Goal: Task Accomplishment & Management: Manage account settings

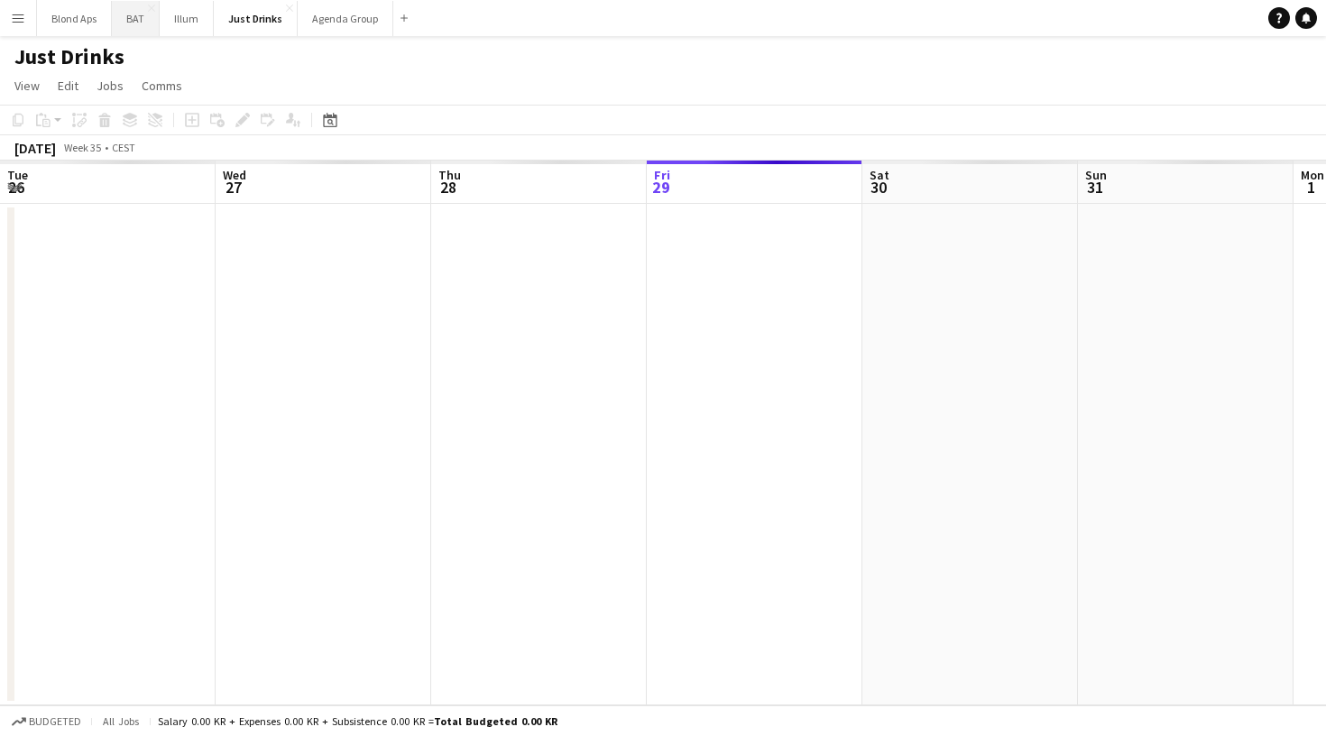
scroll to position [0, 431]
click at [23, 30] on button "Menu" at bounding box center [18, 18] width 36 height 36
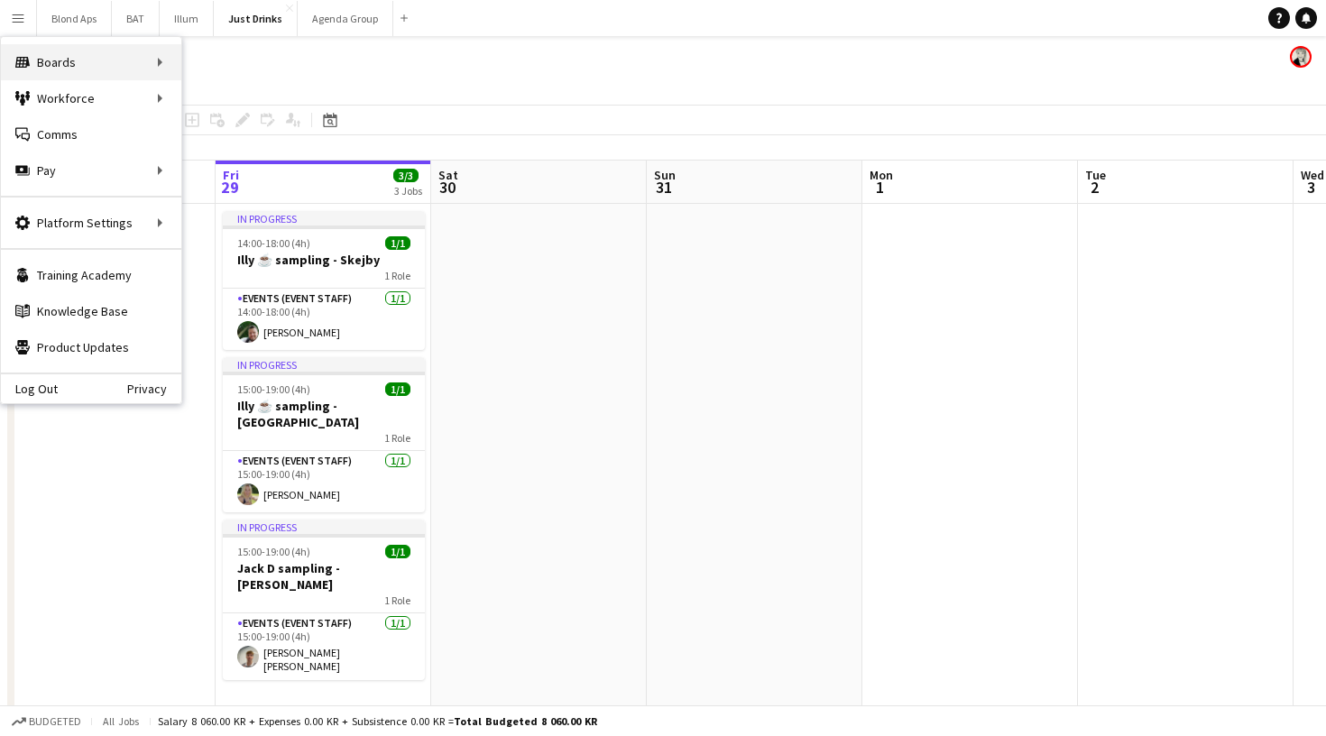
scroll to position [0, 0]
click at [244, 88] on link "All jobs" at bounding box center [272, 98] width 180 height 36
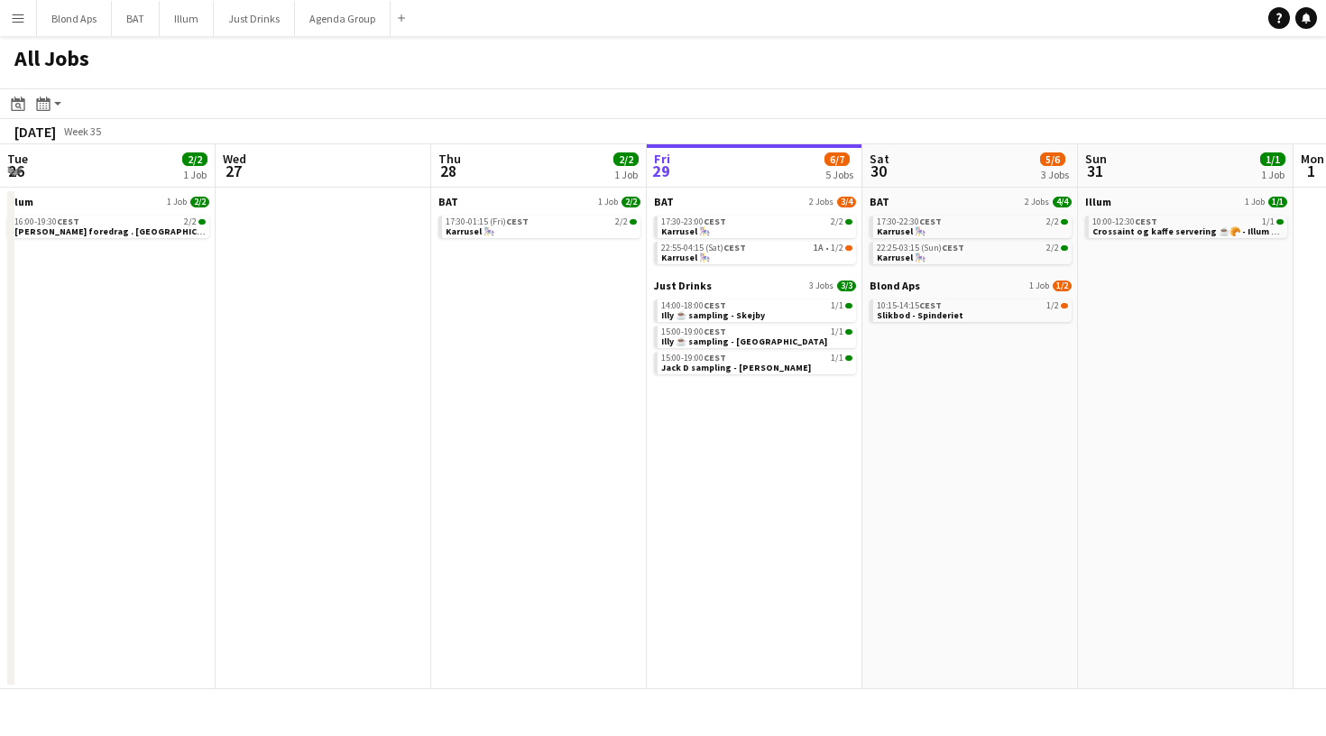
scroll to position [0, 431]
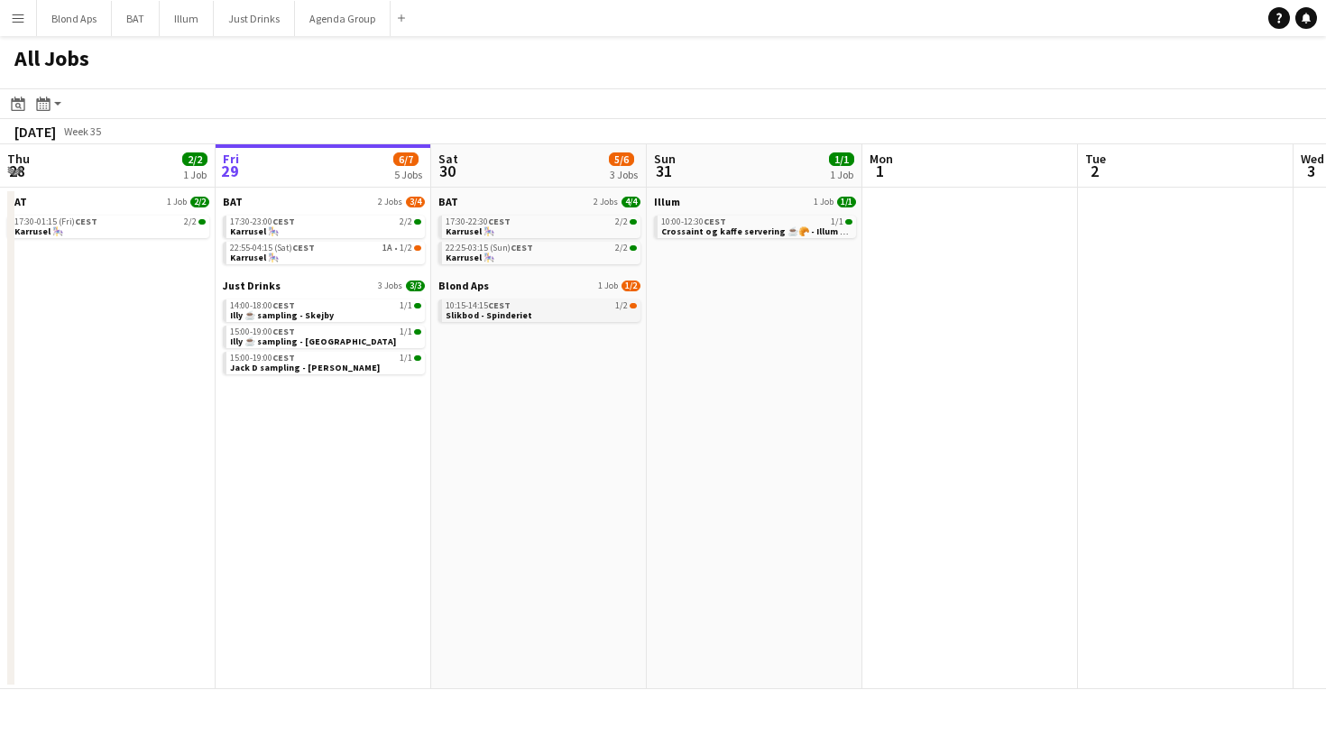
click at [535, 312] on link "10:15-14:15 CEST 1/2 Slikbod - Spinderiet" at bounding box center [541, 309] width 191 height 21
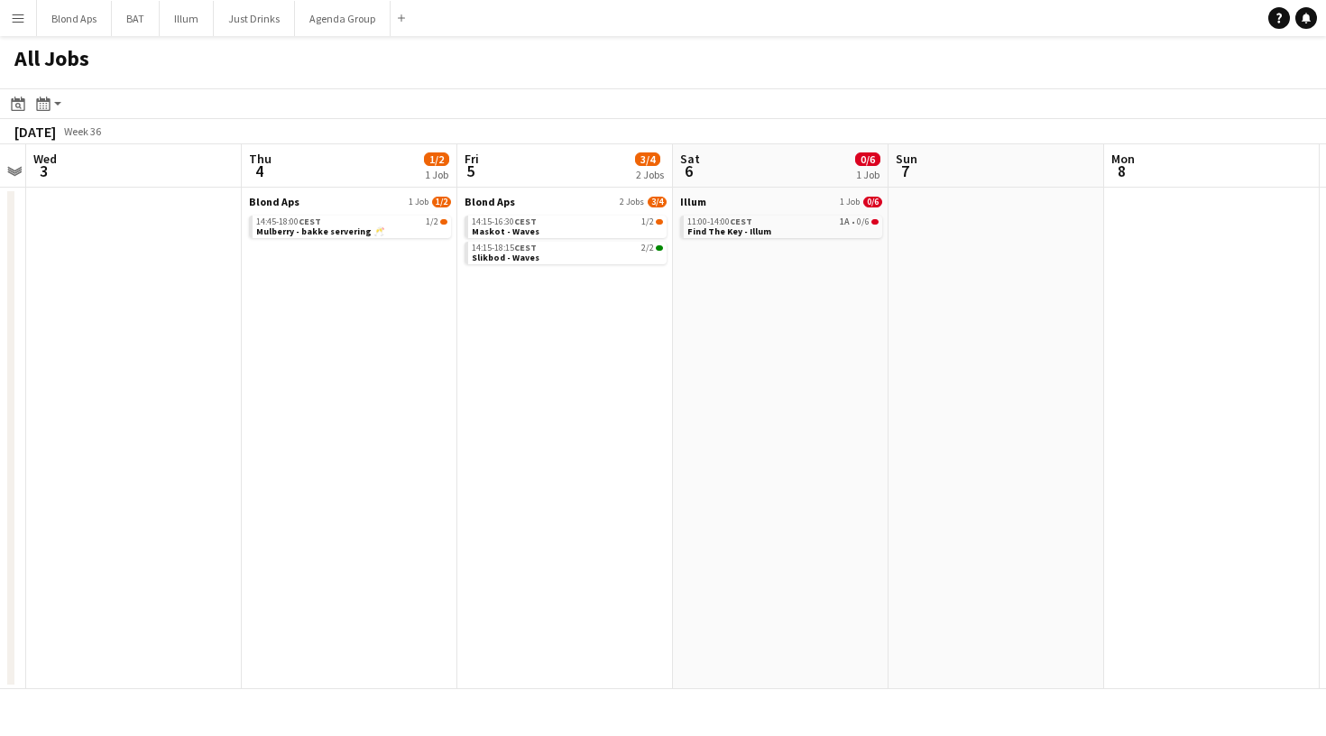
scroll to position [0, 404]
click at [799, 230] on link "11:00-14:00 CEST 1A • 0/6 Find The Key - Illum" at bounding box center [783, 226] width 191 height 21
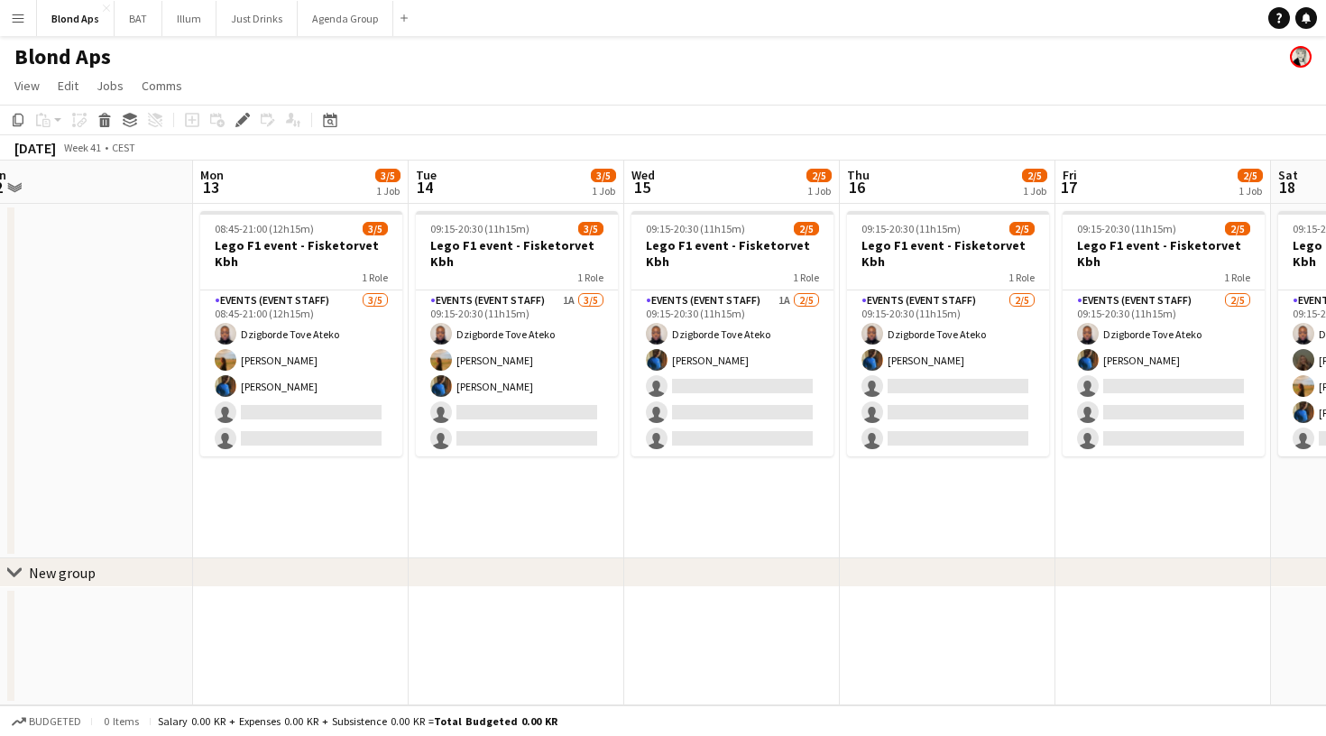
scroll to position [0, 455]
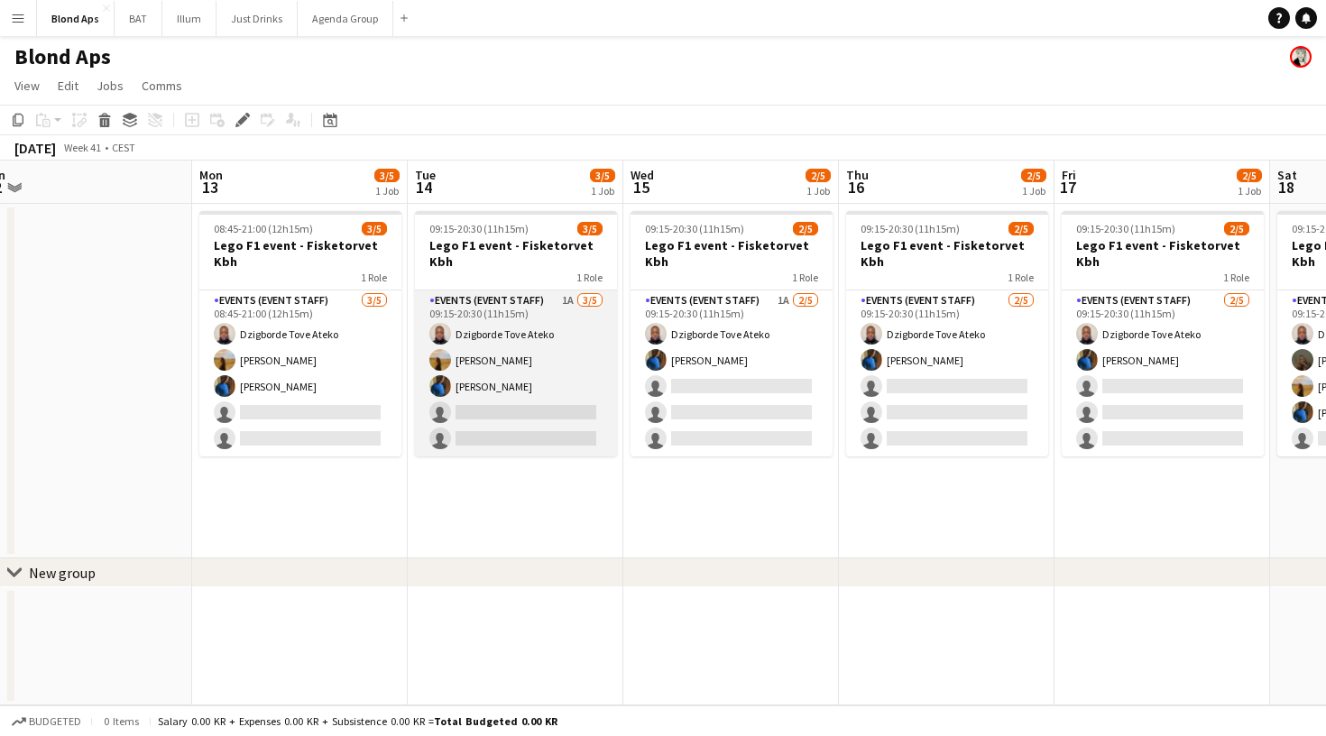
click at [503, 316] on app-card-role "Events (Event Staff) 1A [DATE] 09:15-20:30 (11h15m) Dzigborde [PERSON_NAME] Ate…" at bounding box center [516, 373] width 202 height 166
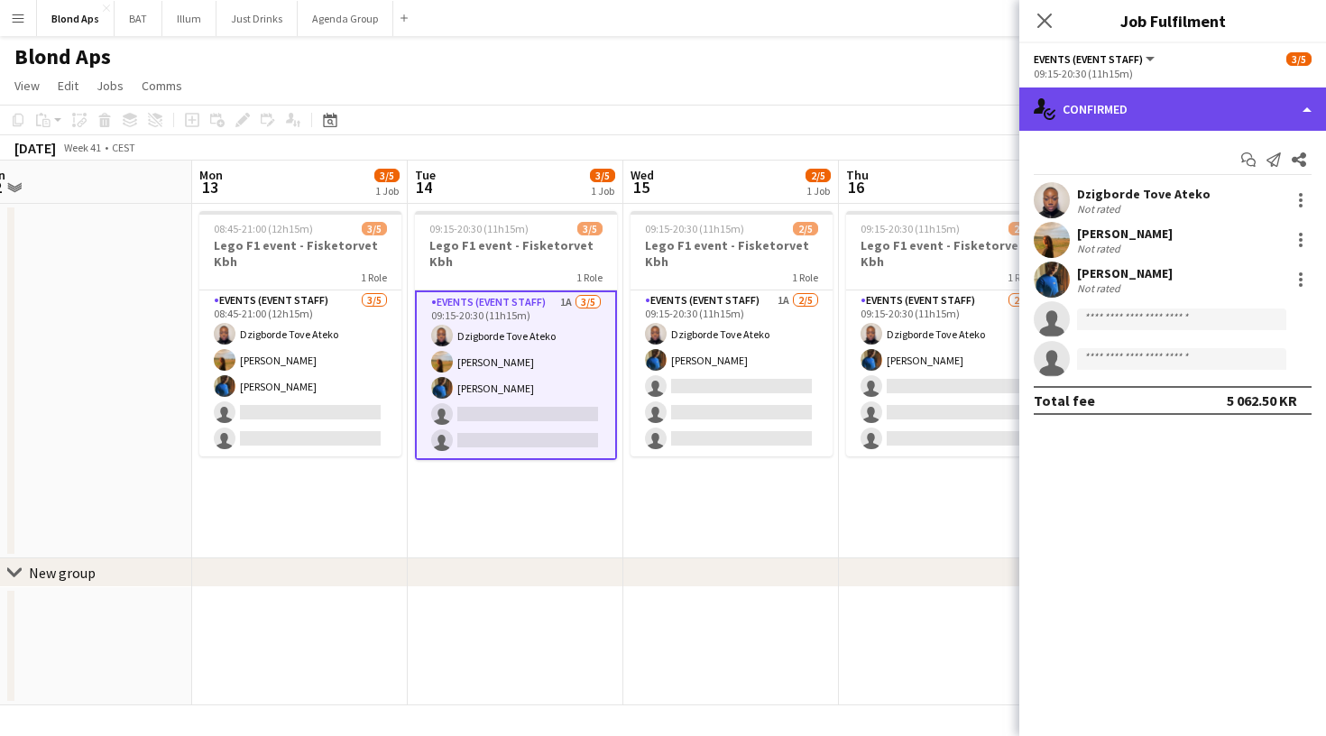
click at [1185, 107] on div "single-neutral-actions-check-2 Confirmed" at bounding box center [1172, 109] width 307 height 43
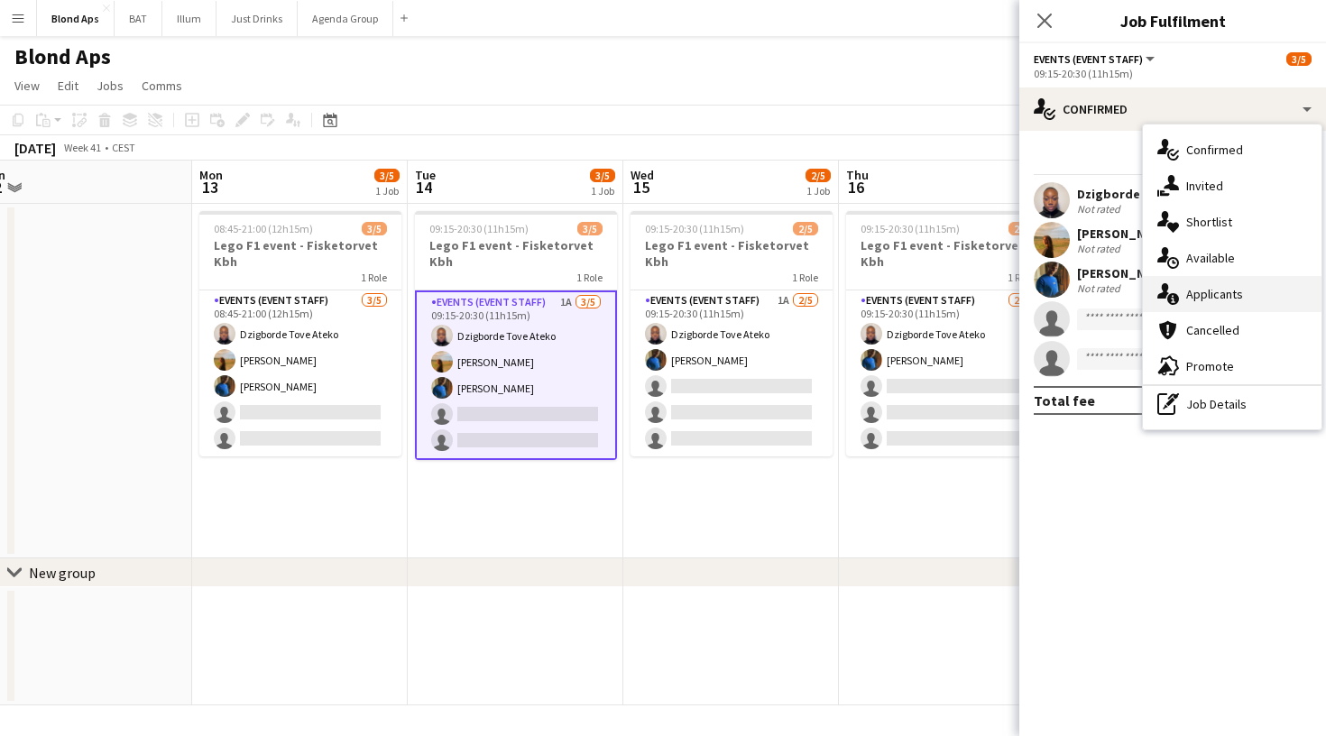
click at [1252, 300] on div "single-neutral-actions-information Applicants" at bounding box center [1232, 294] width 179 height 36
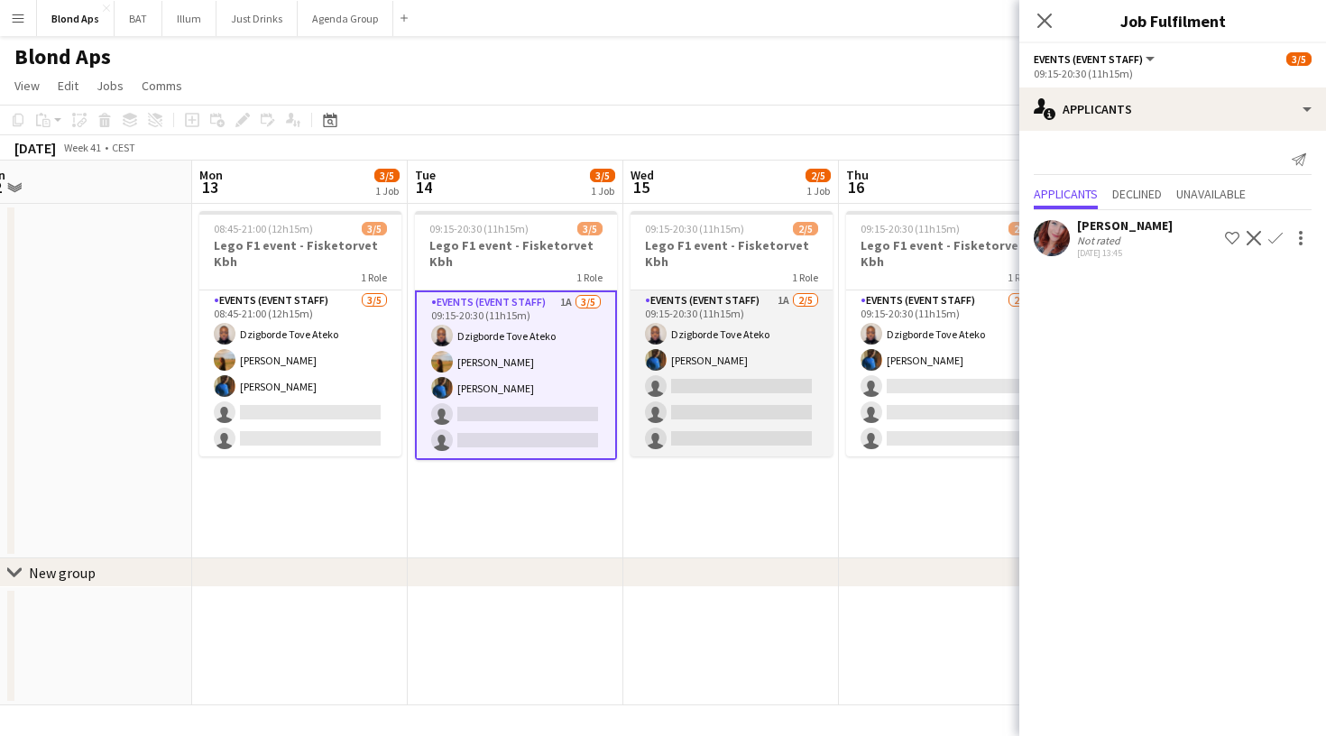
click at [748, 302] on app-card-role "Events (Event Staff) 1A [DATE] 09:15-20:30 (11h15m) Dzigborde [PERSON_NAME] Ate…" at bounding box center [732, 373] width 202 height 166
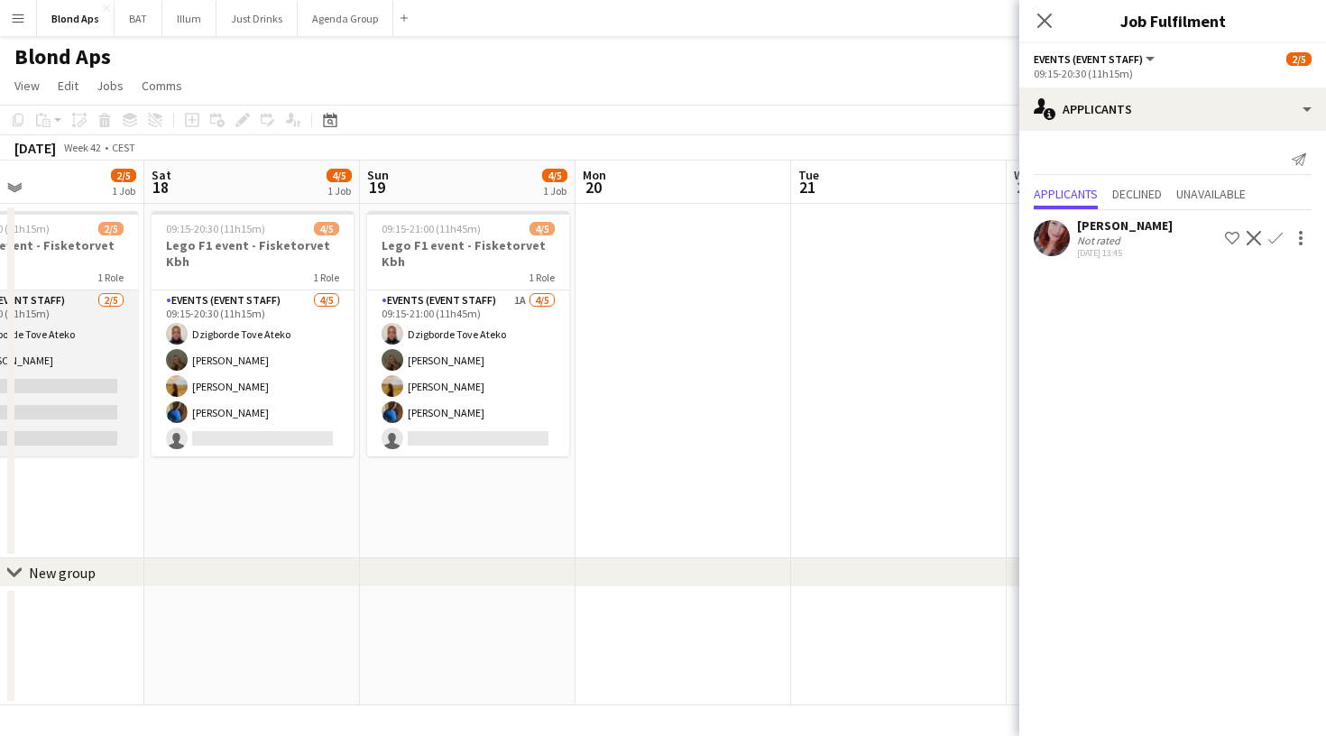
scroll to position [0, 720]
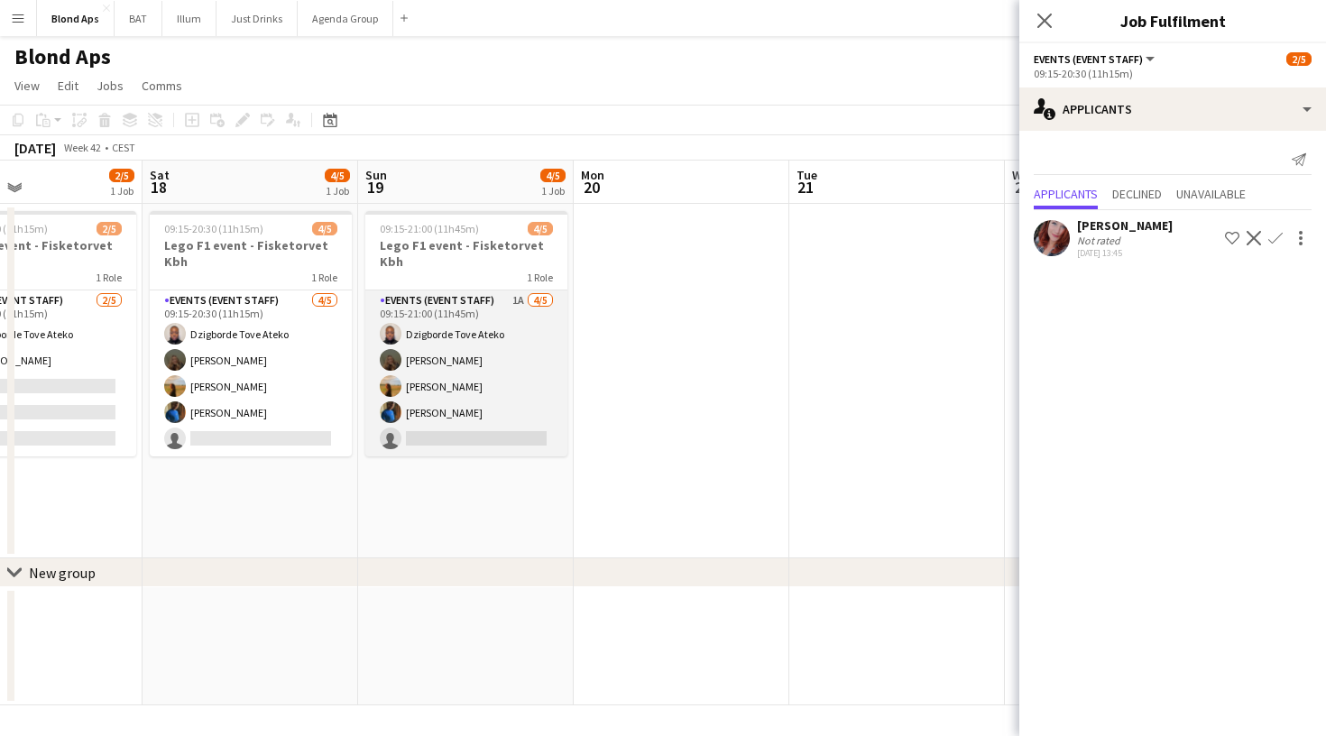
click at [478, 383] on app-card-role "Events (Event Staff) 1A [DATE] 09:15-21:00 (11h45m) Dzigborde [PERSON_NAME] Ate…" at bounding box center [466, 373] width 202 height 166
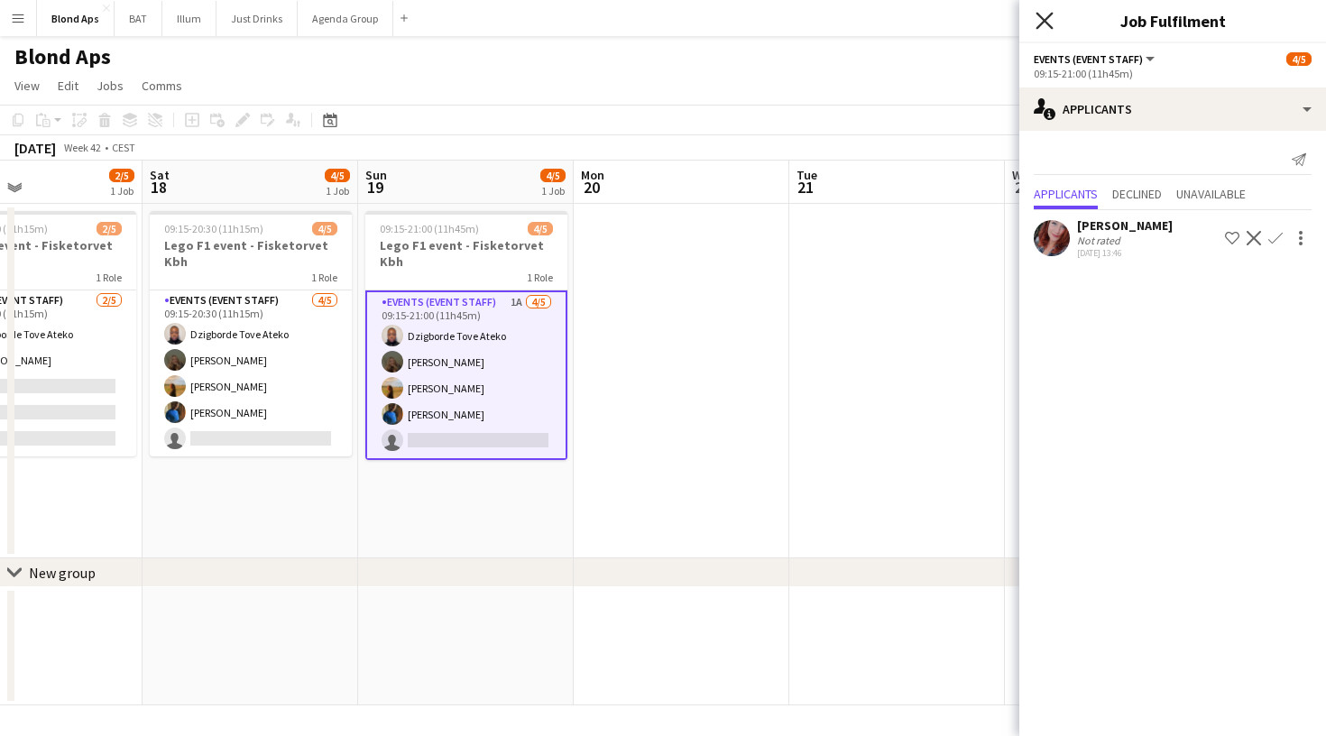
click at [1040, 20] on icon "Close pop-in" at bounding box center [1044, 20] width 17 height 17
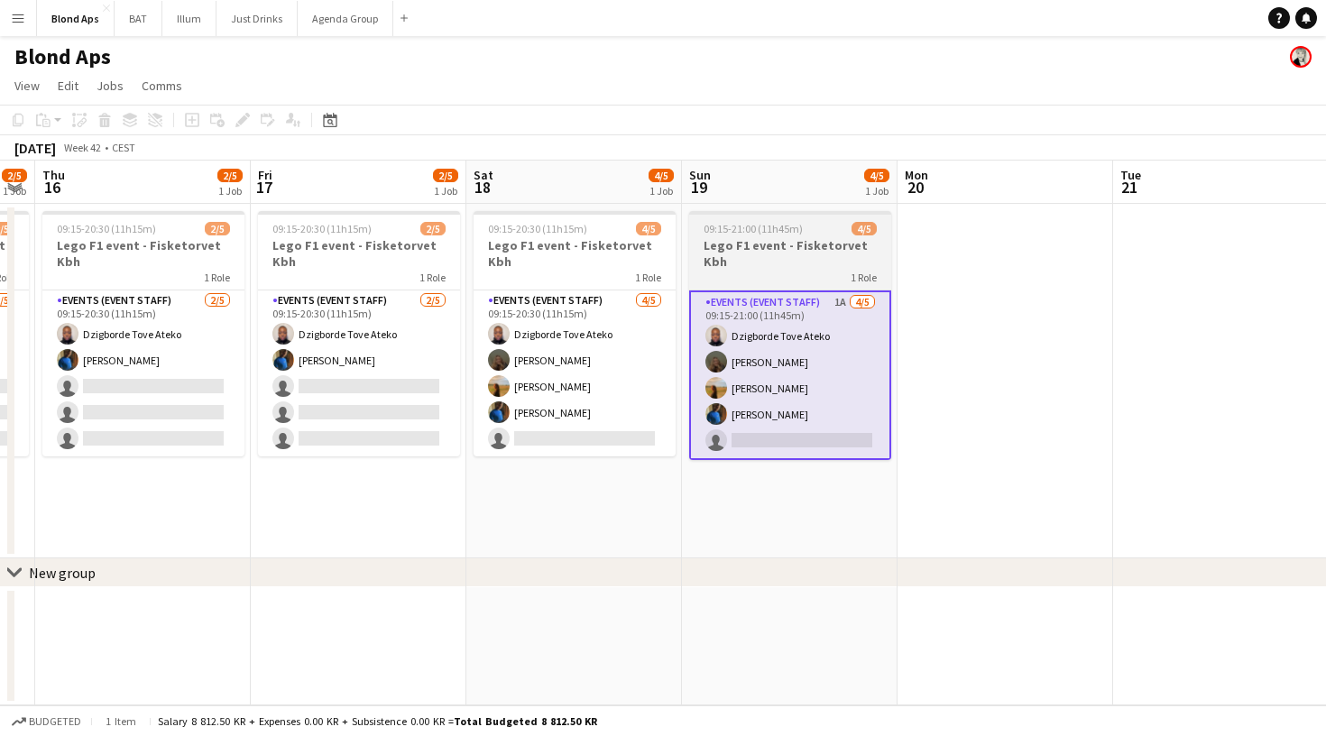
scroll to position [0, 507]
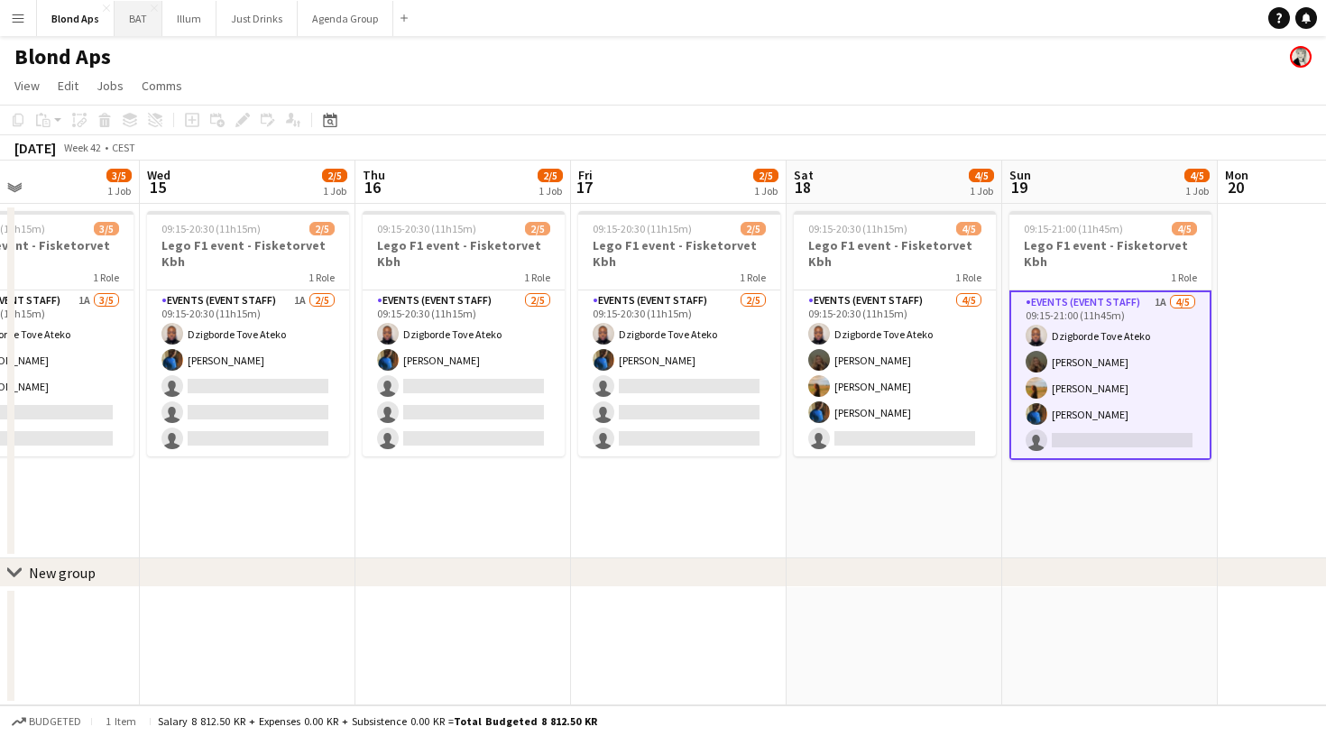
click at [137, 22] on button "BAT Close" at bounding box center [139, 18] width 48 height 35
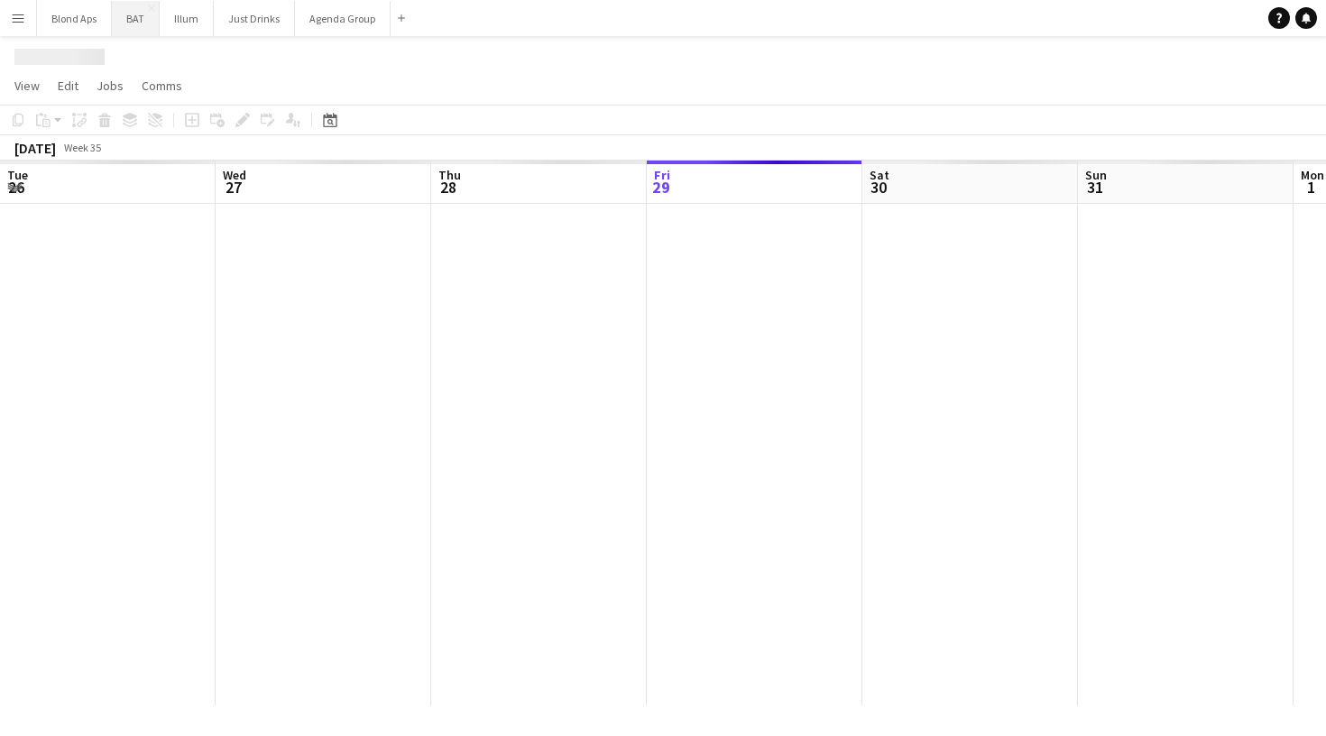
scroll to position [0, 431]
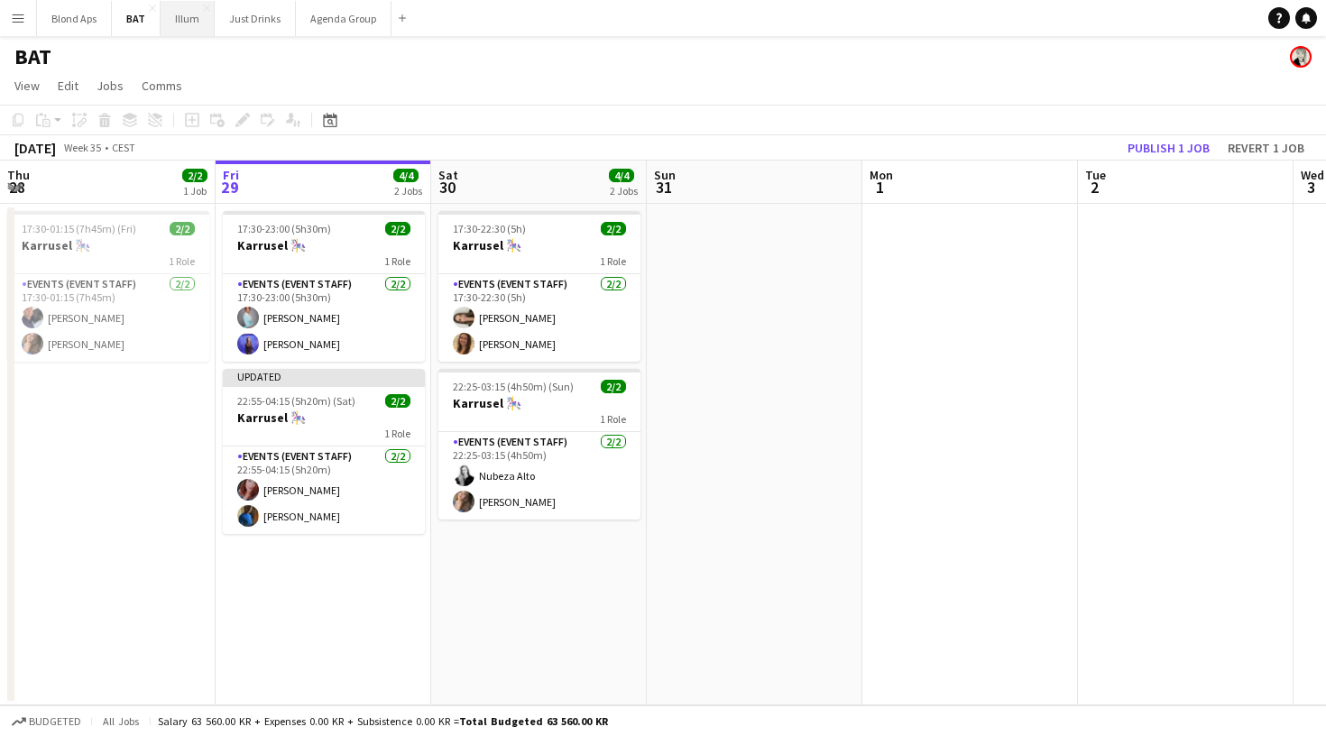
click at [185, 16] on button "Illum Close" at bounding box center [188, 18] width 54 height 35
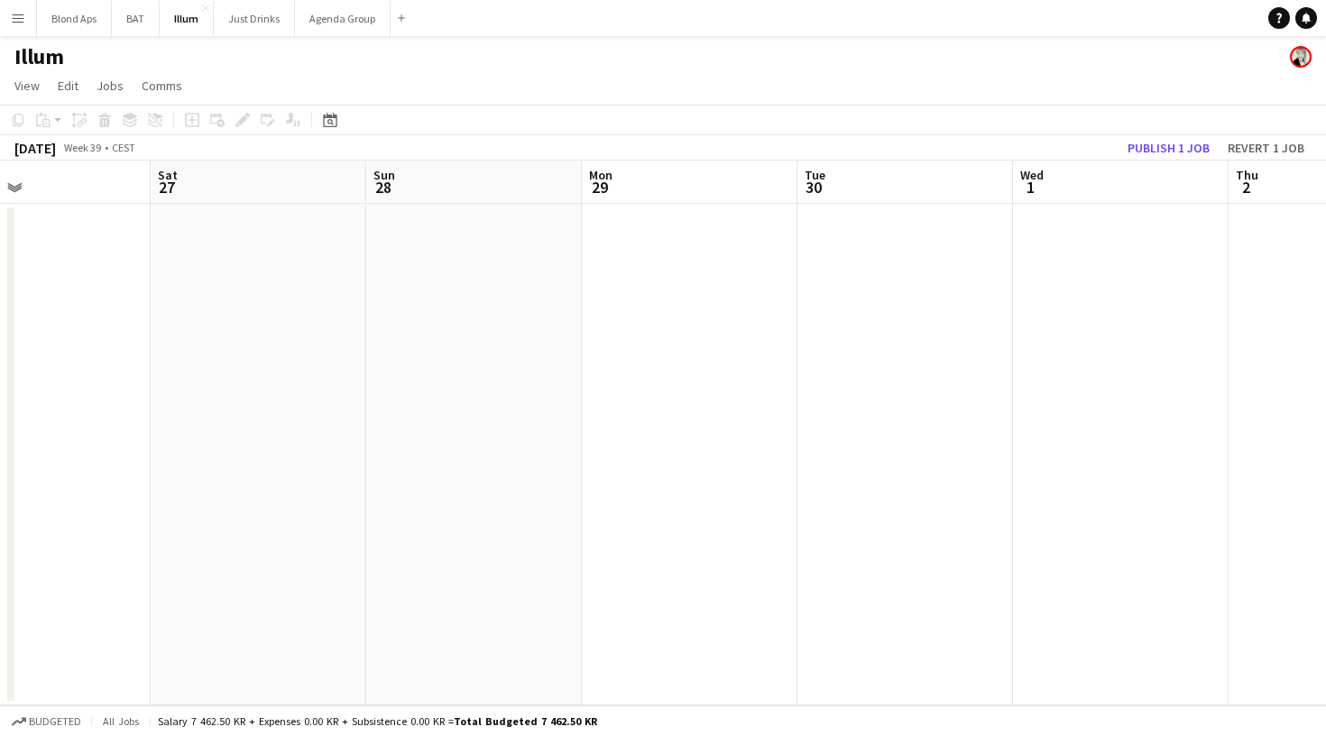
scroll to position [0, 511]
click at [255, 31] on button "Just Drinks Close" at bounding box center [254, 18] width 81 height 35
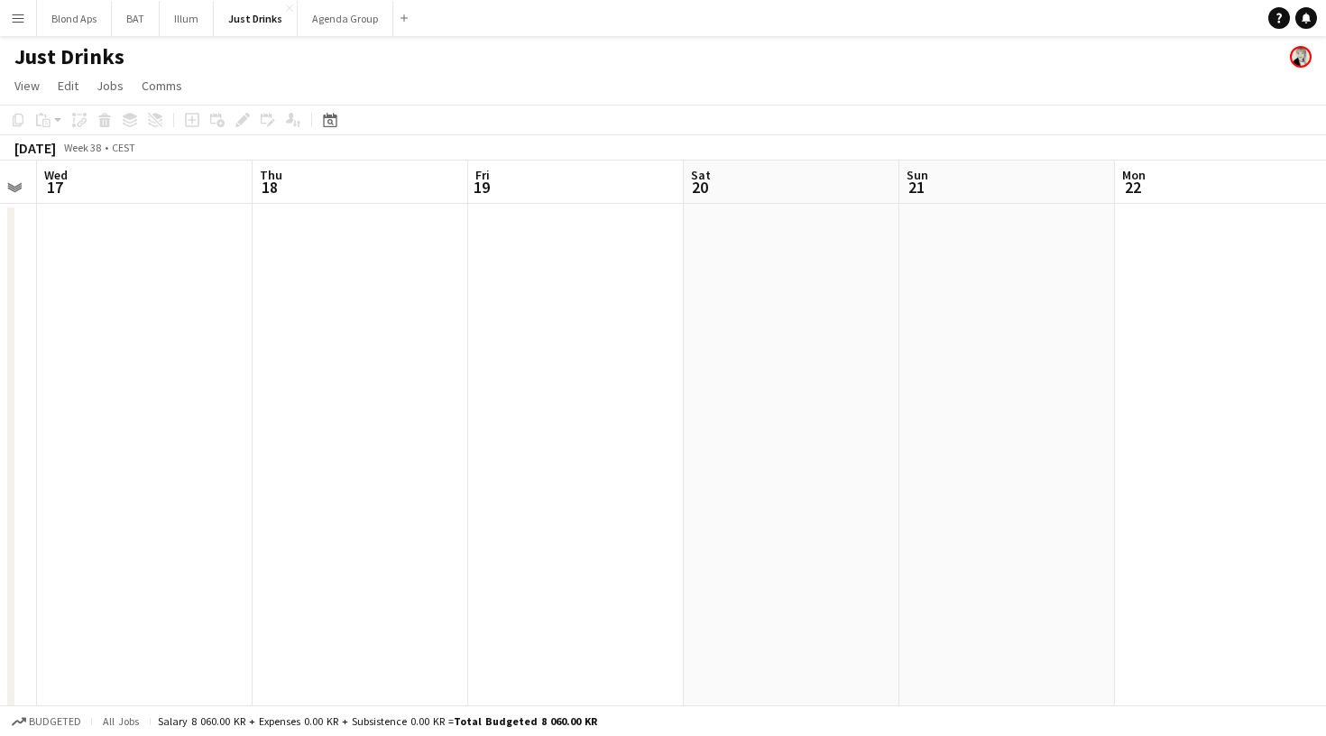
scroll to position [0, 826]
click at [327, 18] on button "Agenda Group Close" at bounding box center [346, 18] width 96 height 35
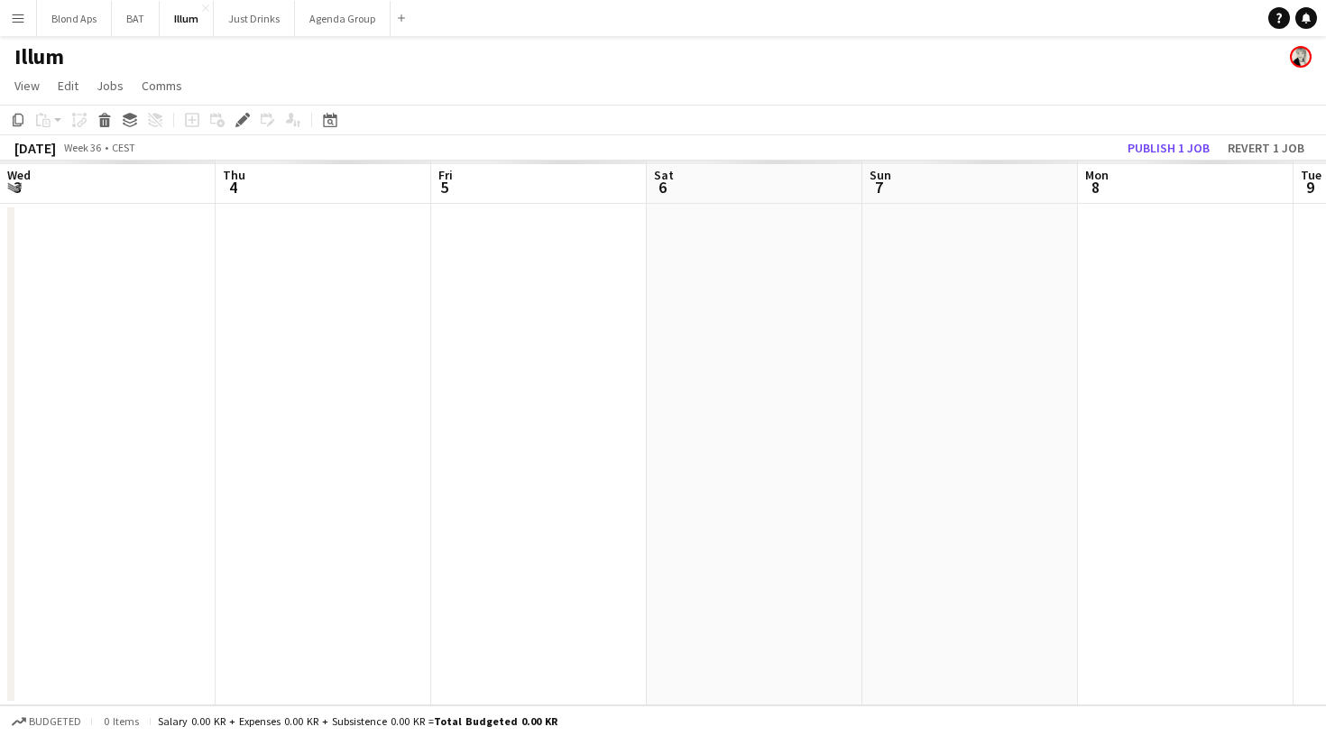
scroll to position [0, 620]
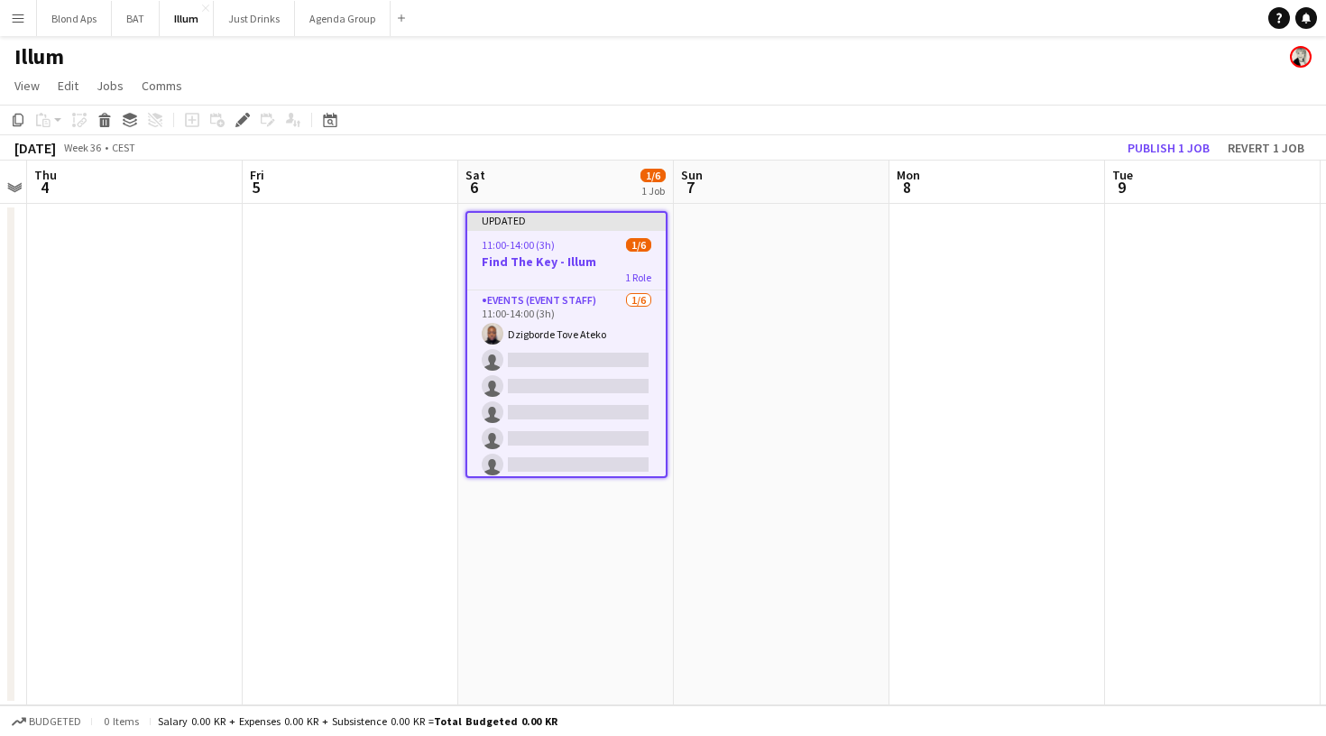
click at [608, 266] on h3 "Find The Key - Illum" at bounding box center [566, 261] width 198 height 16
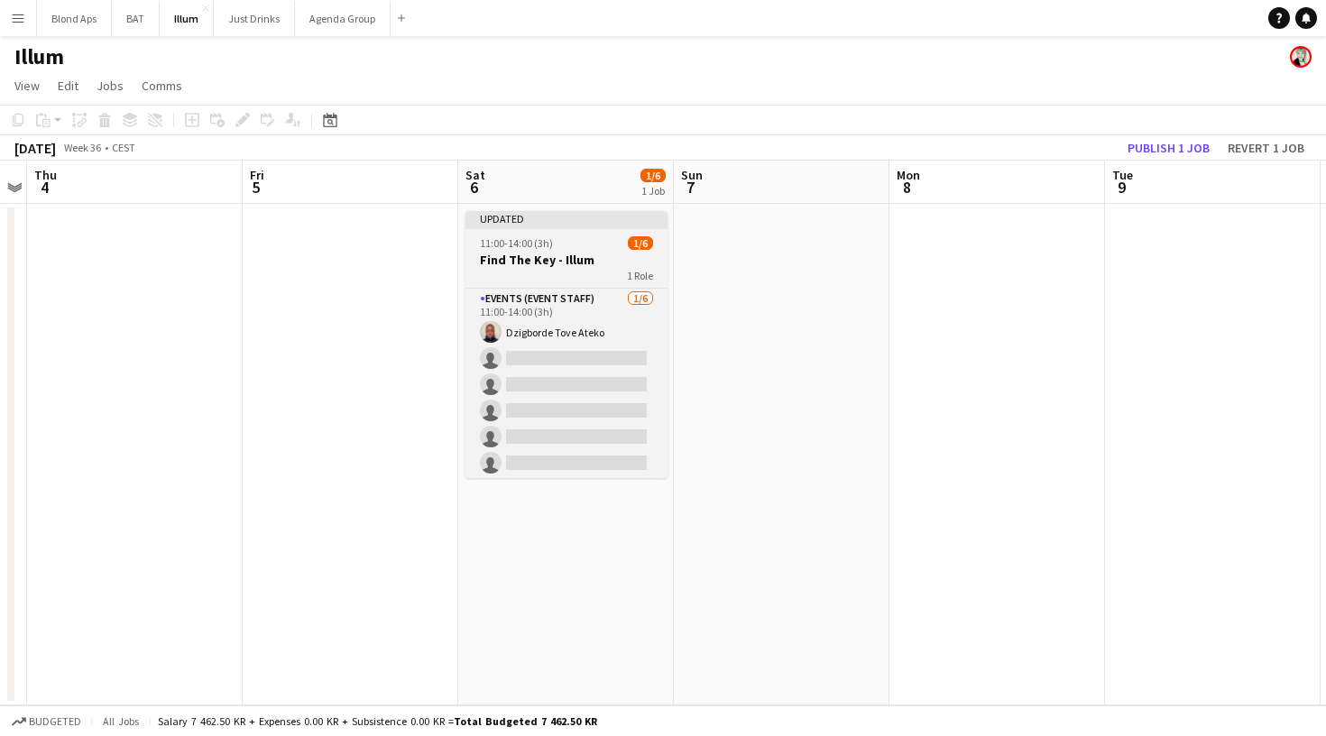
click at [608, 266] on h3 "Find The Key - Illum" at bounding box center [566, 260] width 202 height 16
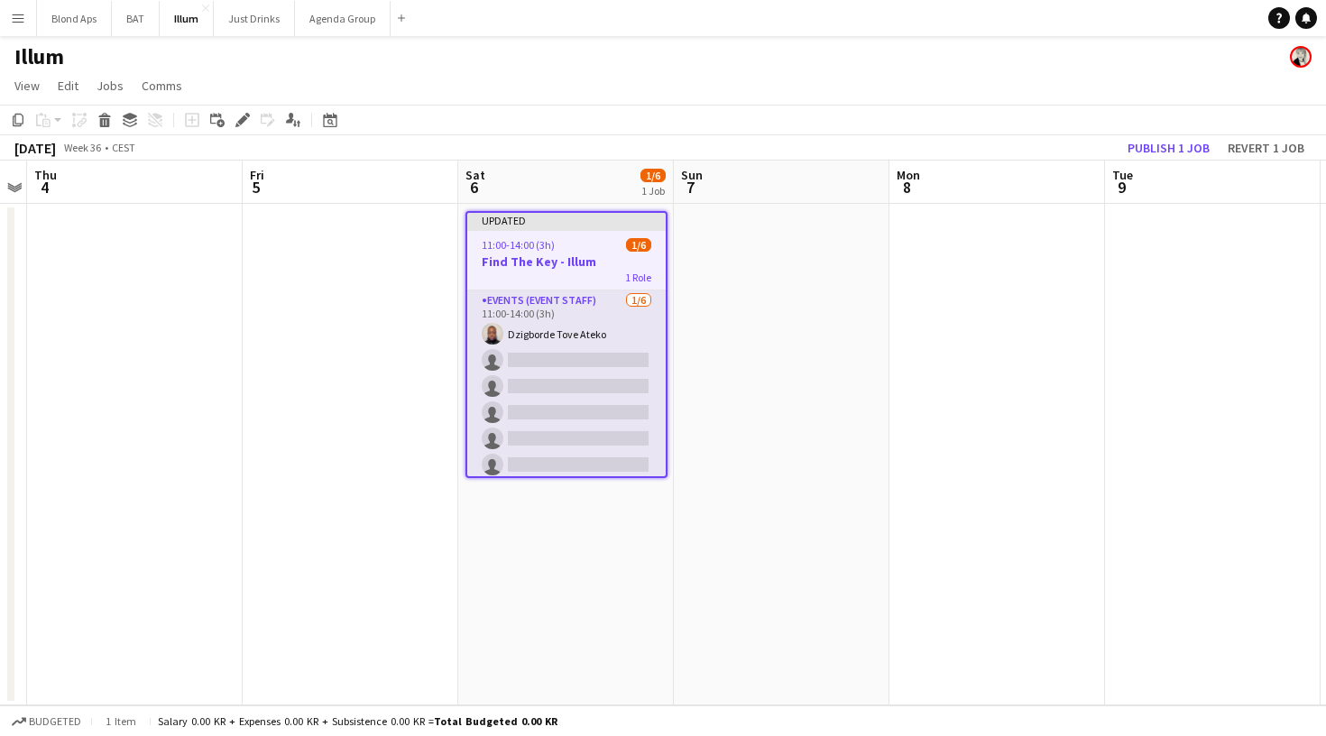
click at [601, 305] on app-card-role "Events (Event Staff) 1/6 11:00-14:00 (3h) Dzigborde Tove Ateko single-neutral-a…" at bounding box center [566, 386] width 198 height 192
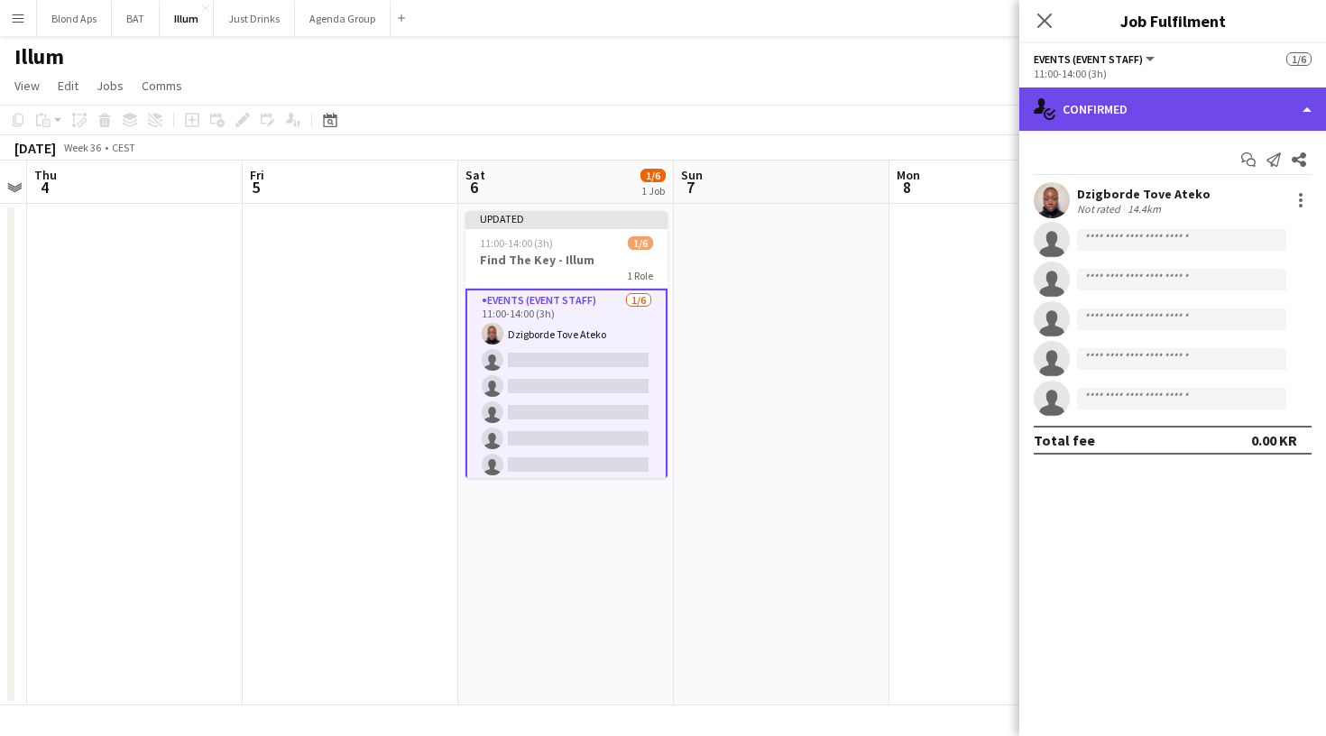
click at [1183, 99] on div "single-neutral-actions-check-2 Confirmed" at bounding box center [1172, 109] width 307 height 43
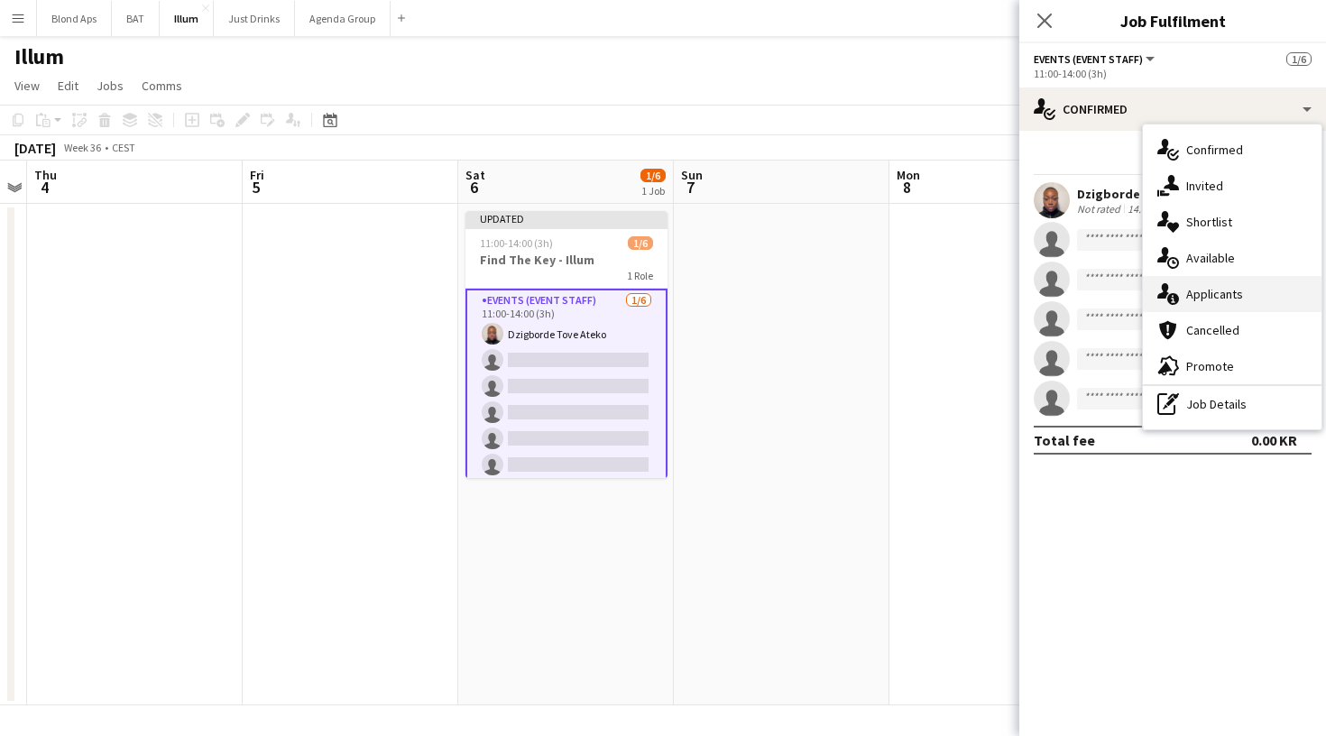
click at [1218, 298] on div "single-neutral-actions-information Applicants" at bounding box center [1232, 294] width 179 height 36
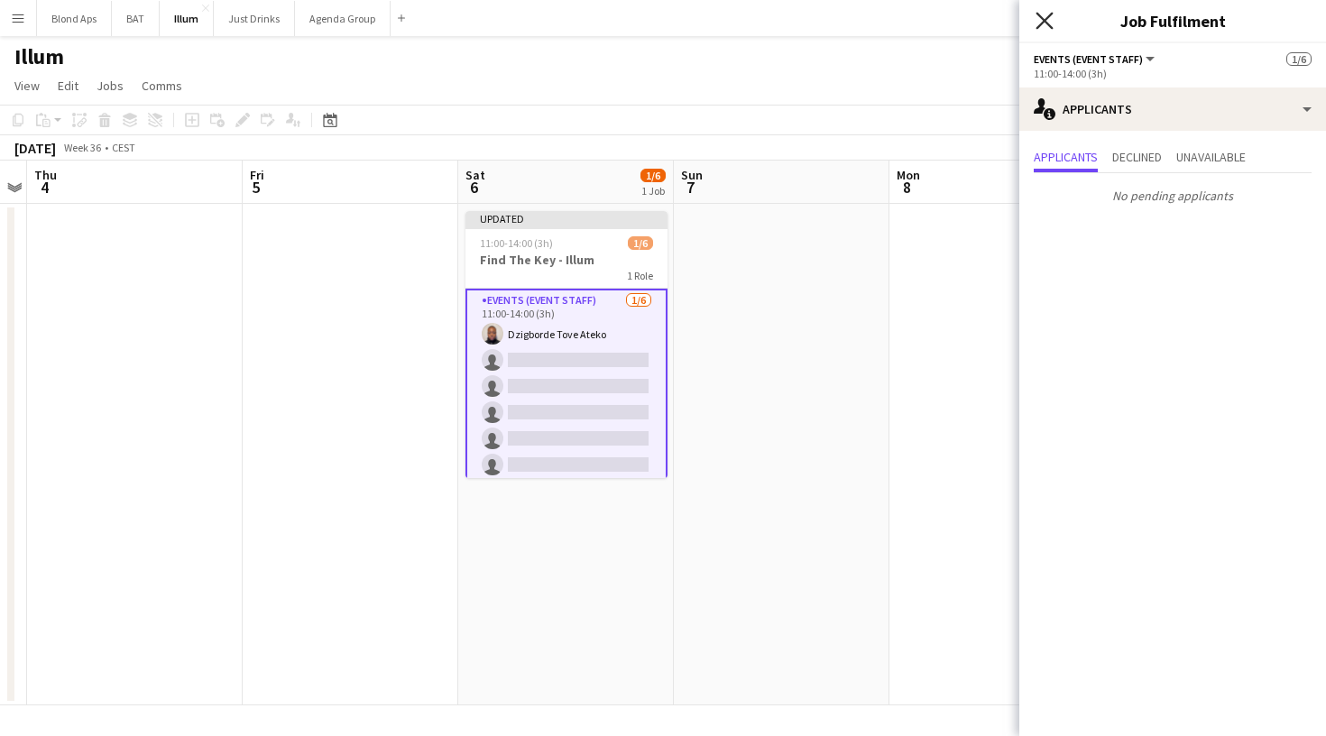
click at [1046, 21] on icon "Close pop-in" at bounding box center [1044, 20] width 17 height 17
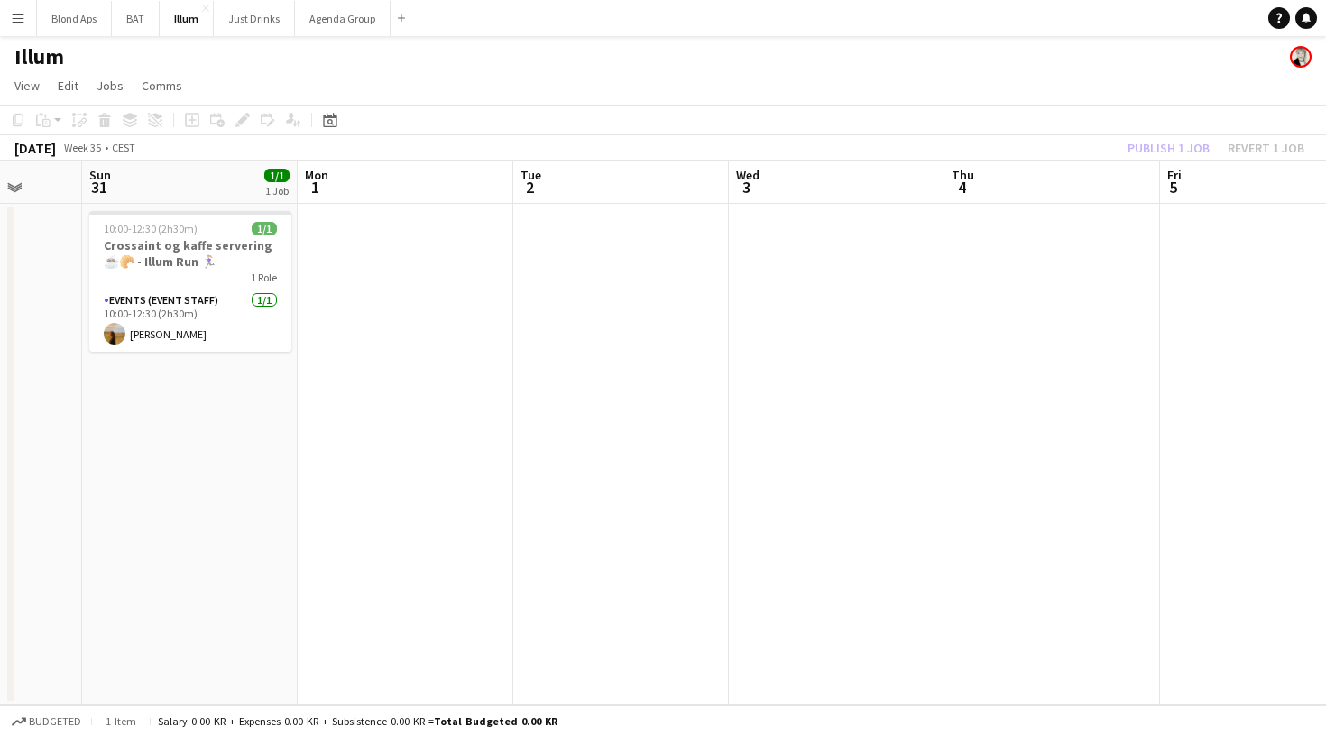
scroll to position [0, 0]
click at [247, 22] on button "Just Drinks Close" at bounding box center [254, 18] width 81 height 35
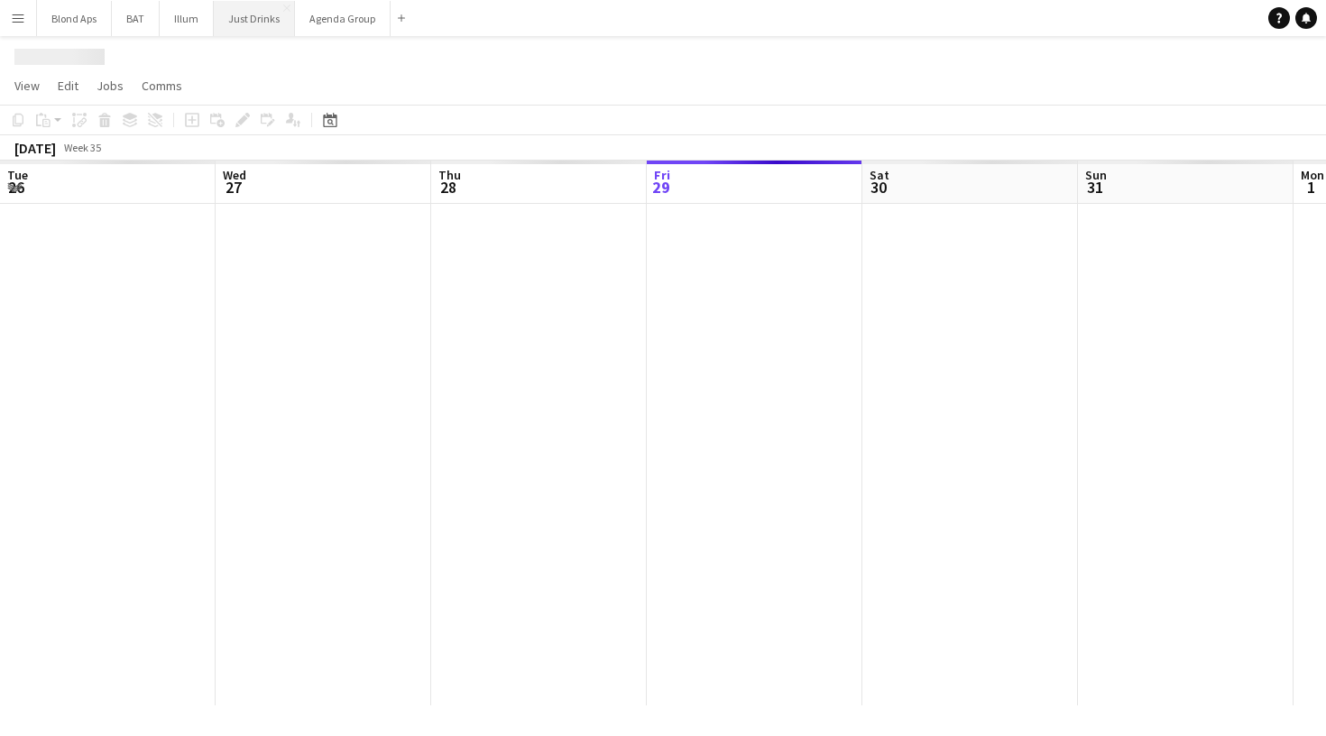
scroll to position [0, 431]
